Goal: Task Accomplishment & Management: Complete application form

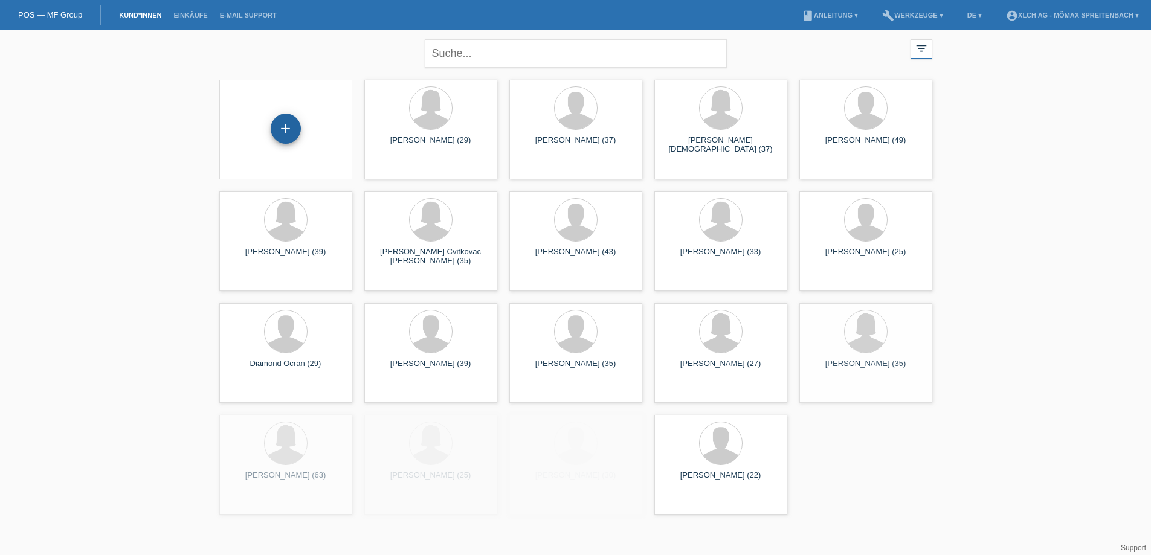
click at [288, 134] on div "+" at bounding box center [286, 129] width 30 height 30
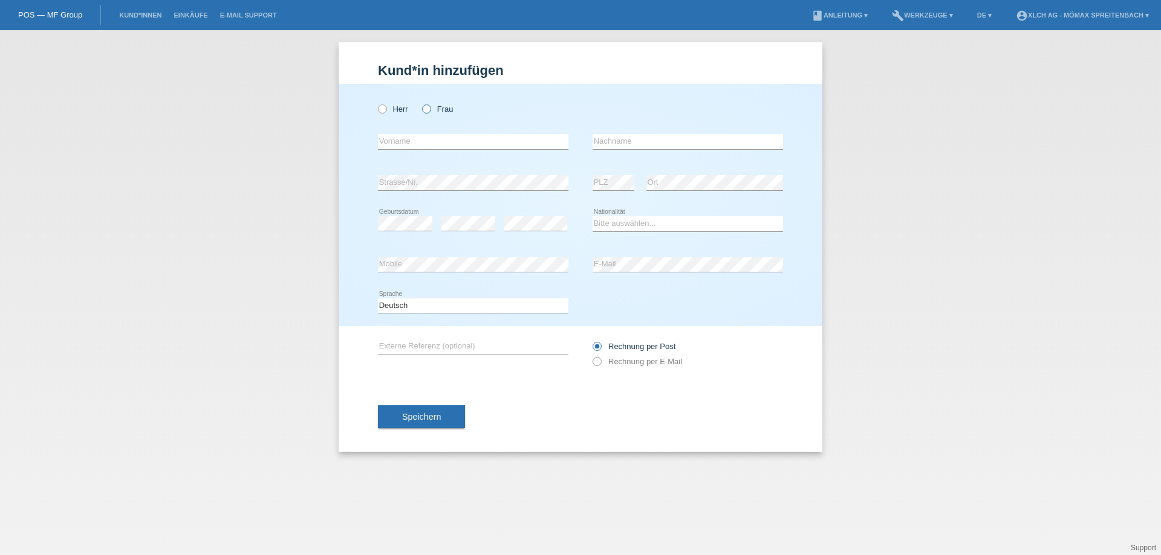
click at [420, 103] on icon at bounding box center [420, 103] width 0 height 0
click at [427, 109] on input "Frau" at bounding box center [426, 109] width 8 height 8
radio input "true"
click at [398, 143] on input "text" at bounding box center [473, 141] width 190 height 15
type input "Gabriella"
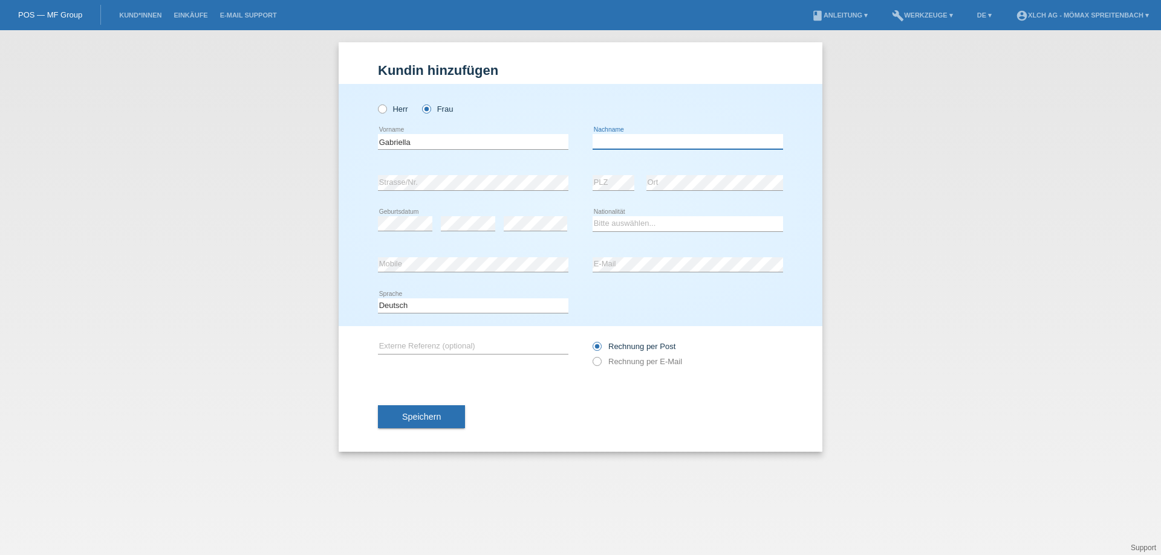
click at [664, 142] on input "text" at bounding box center [687, 141] width 190 height 15
type input "Agatolio"
click at [685, 232] on div "Bitte auswählen... Schweiz Deutschland Liechtenstein Österreich ------------ Af…" at bounding box center [687, 224] width 190 height 41
click at [684, 225] on select "Bitte auswählen... Schweiz Deutschland Liechtenstein Österreich ------------ Af…" at bounding box center [687, 223] width 190 height 15
select select "CH"
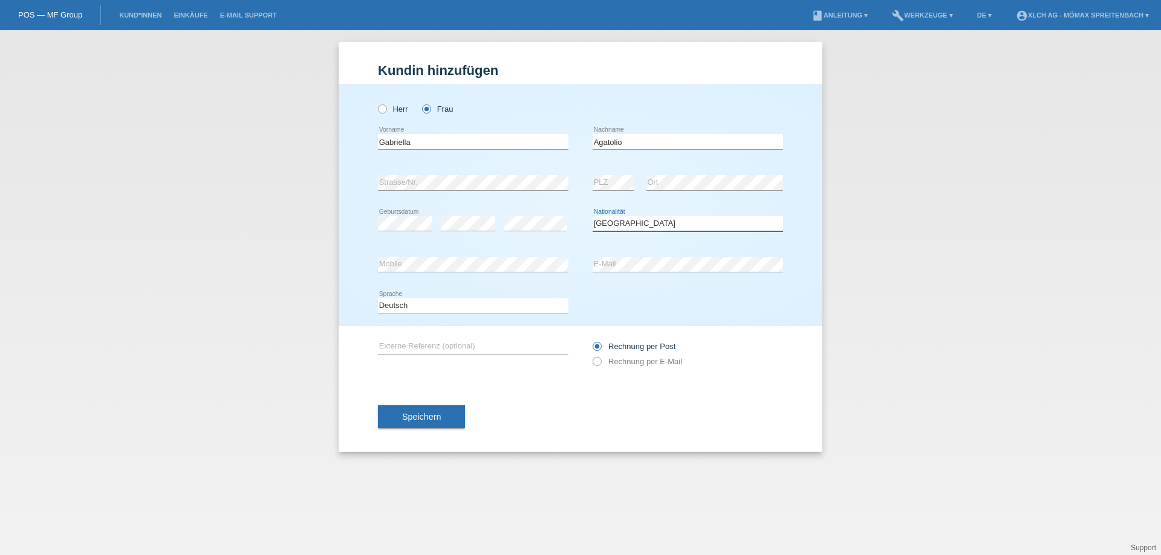
click at [592, 216] on select "Bitte auswählen... Schweiz Deutschland Liechtenstein Österreich ------------ Af…" at bounding box center [687, 223] width 190 height 15
click at [591, 355] on icon at bounding box center [591, 355] width 0 height 0
click at [598, 361] on input "Rechnung per E-Mail" at bounding box center [596, 364] width 8 height 15
radio input "true"
click at [419, 418] on span "Speichern" at bounding box center [421, 417] width 39 height 10
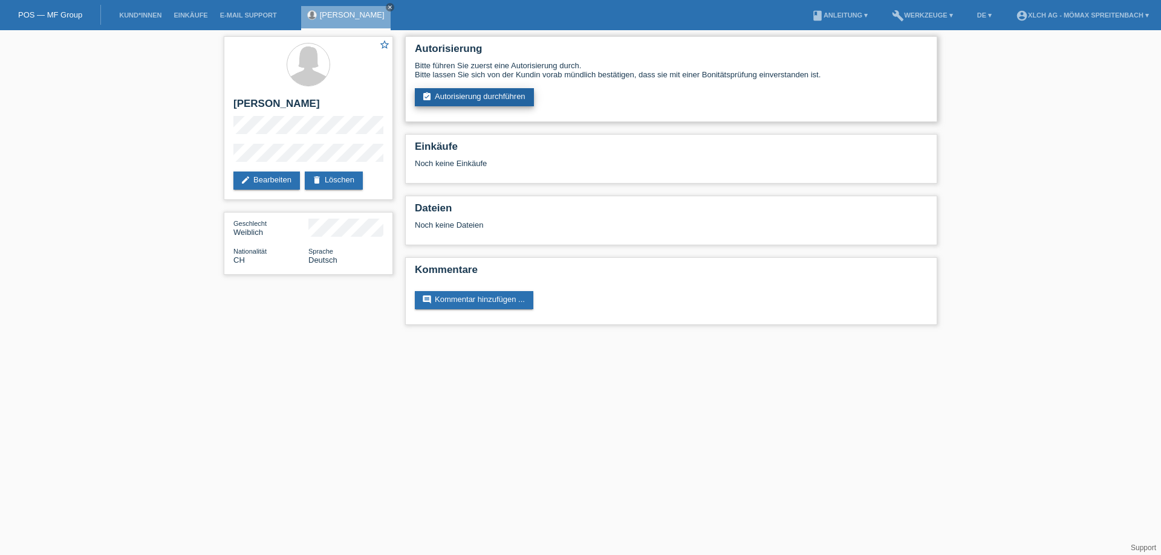
click at [453, 89] on link "assignment_turned_in Autorisierung durchführen" at bounding box center [474, 97] width 119 height 18
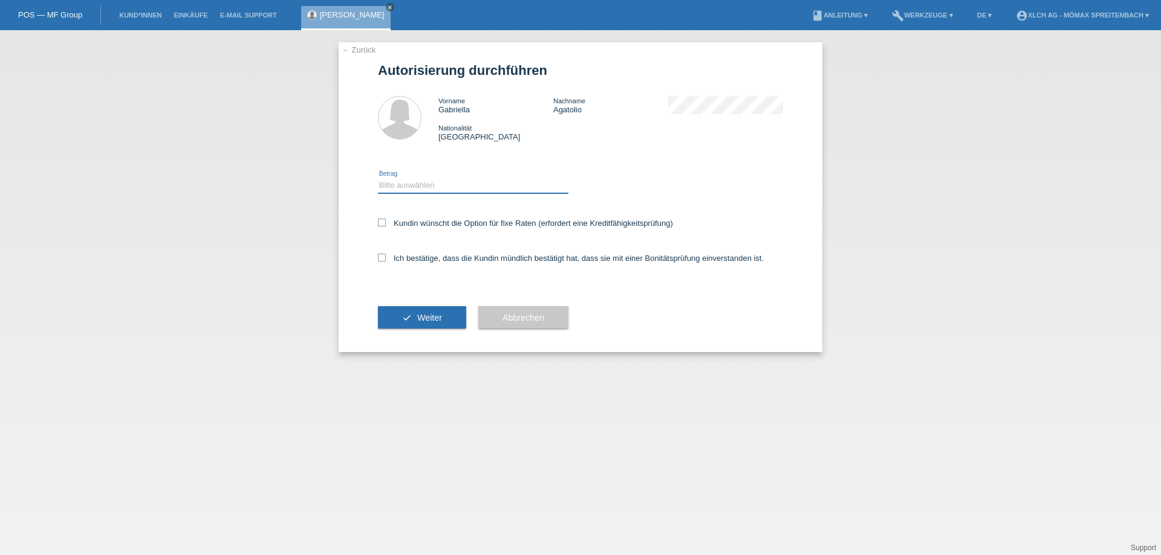
click at [413, 184] on select "Bitte auswählen CHF 1.00 - CHF 499.00 CHF 500.00 - CHF 1'999.00 CHF 2'000.00 - …" at bounding box center [473, 185] width 190 height 15
select select "2"
click at [378, 178] on select "Bitte auswählen CHF 1.00 - CHF 499.00 CHF 500.00 - CHF 1'999.00 CHF 2'000.00 - …" at bounding box center [473, 185] width 190 height 15
click at [383, 222] on icon at bounding box center [382, 223] width 8 height 8
click at [383, 222] on input "Kundin wünscht die Option für fixe Raten (erfordert eine Kreditfähigkeitsprüfun…" at bounding box center [382, 223] width 8 height 8
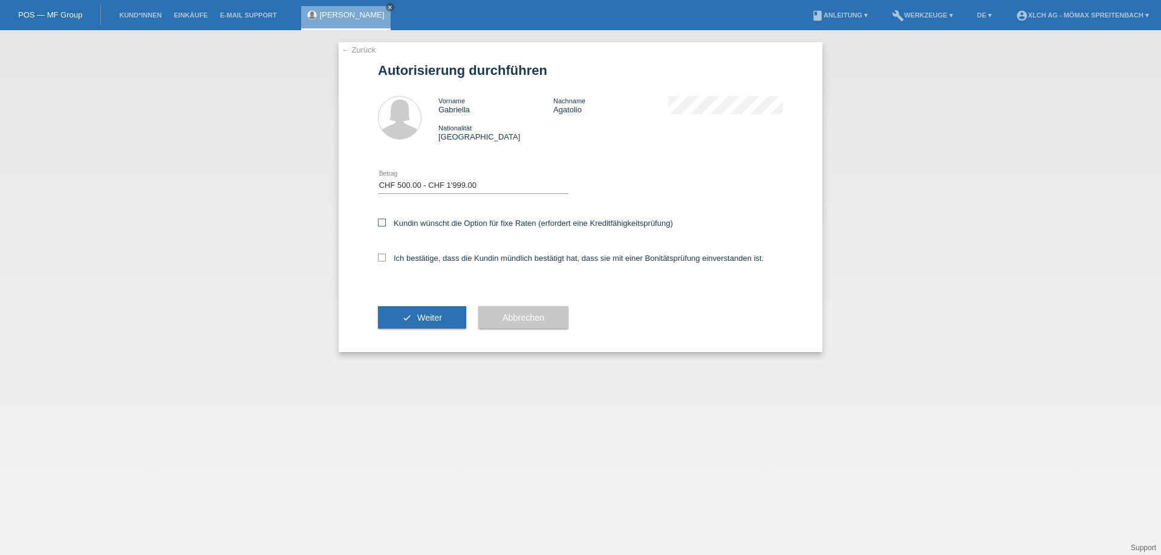
checkbox input "true"
click at [378, 257] on icon at bounding box center [382, 258] width 8 height 8
click at [378, 257] on input "Ich bestätige, dass die Kundin mündlich bestätigt hat, dass sie mit einer Bonit…" at bounding box center [382, 258] width 8 height 8
checkbox input "true"
click at [415, 317] on button "check Weiter" at bounding box center [422, 317] width 88 height 23
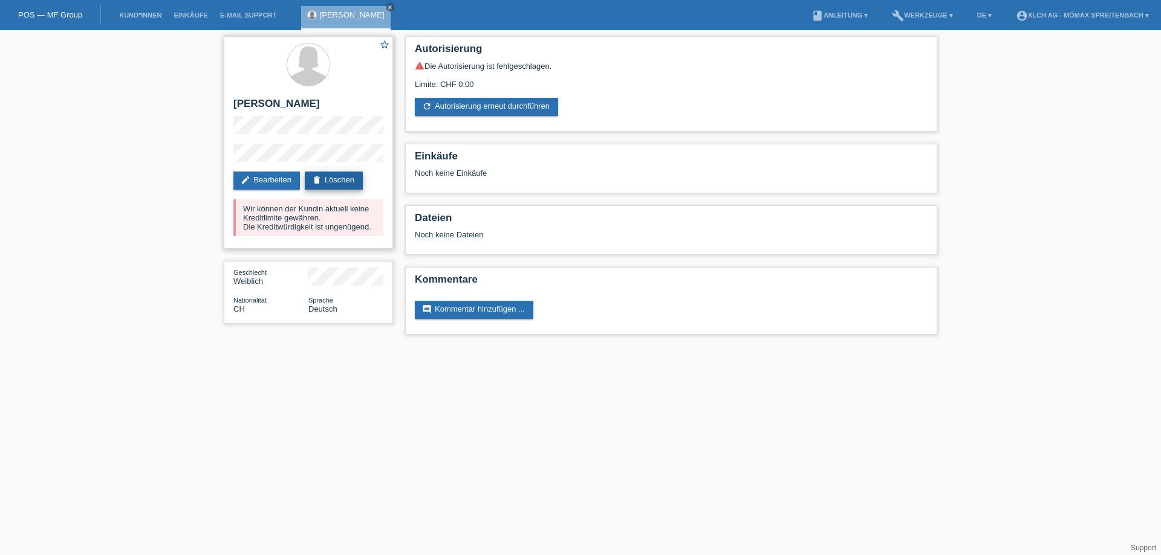
click at [352, 181] on link "delete Löschen" at bounding box center [334, 181] width 58 height 18
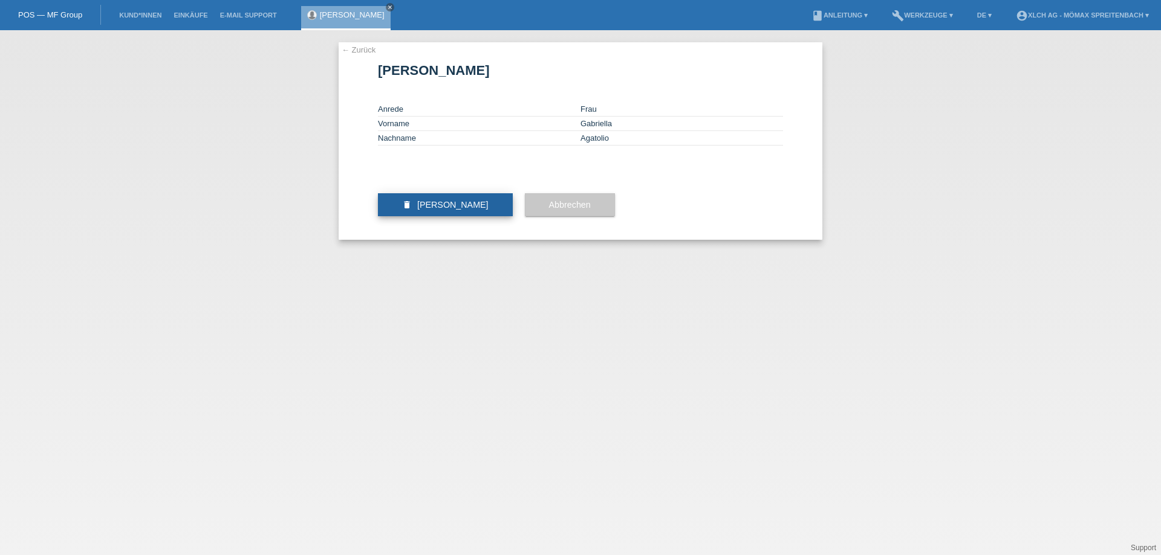
click at [432, 210] on span "[PERSON_NAME]" at bounding box center [452, 205] width 71 height 10
